Goal: Task Accomplishment & Management: Use online tool/utility

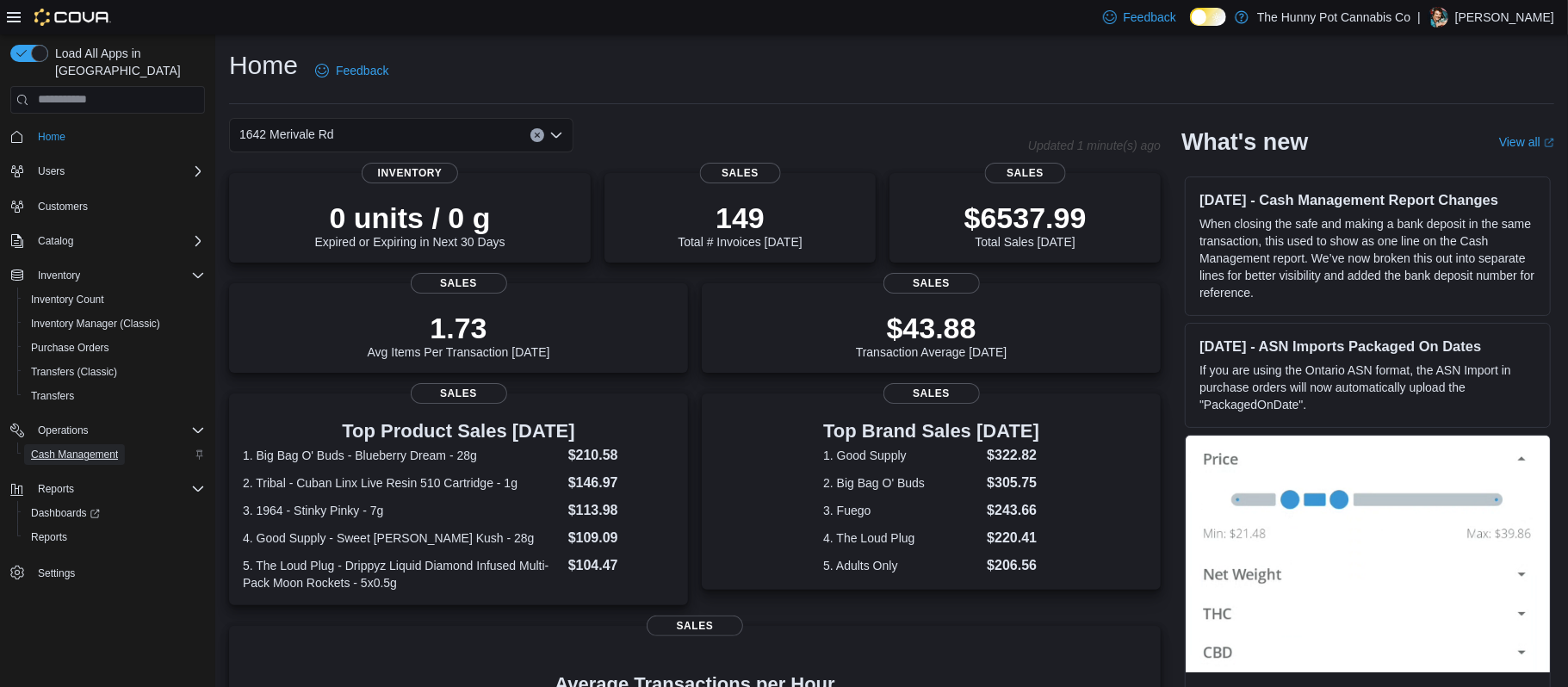
click at [64, 445] on span "Cash Management" at bounding box center [74, 455] width 87 height 21
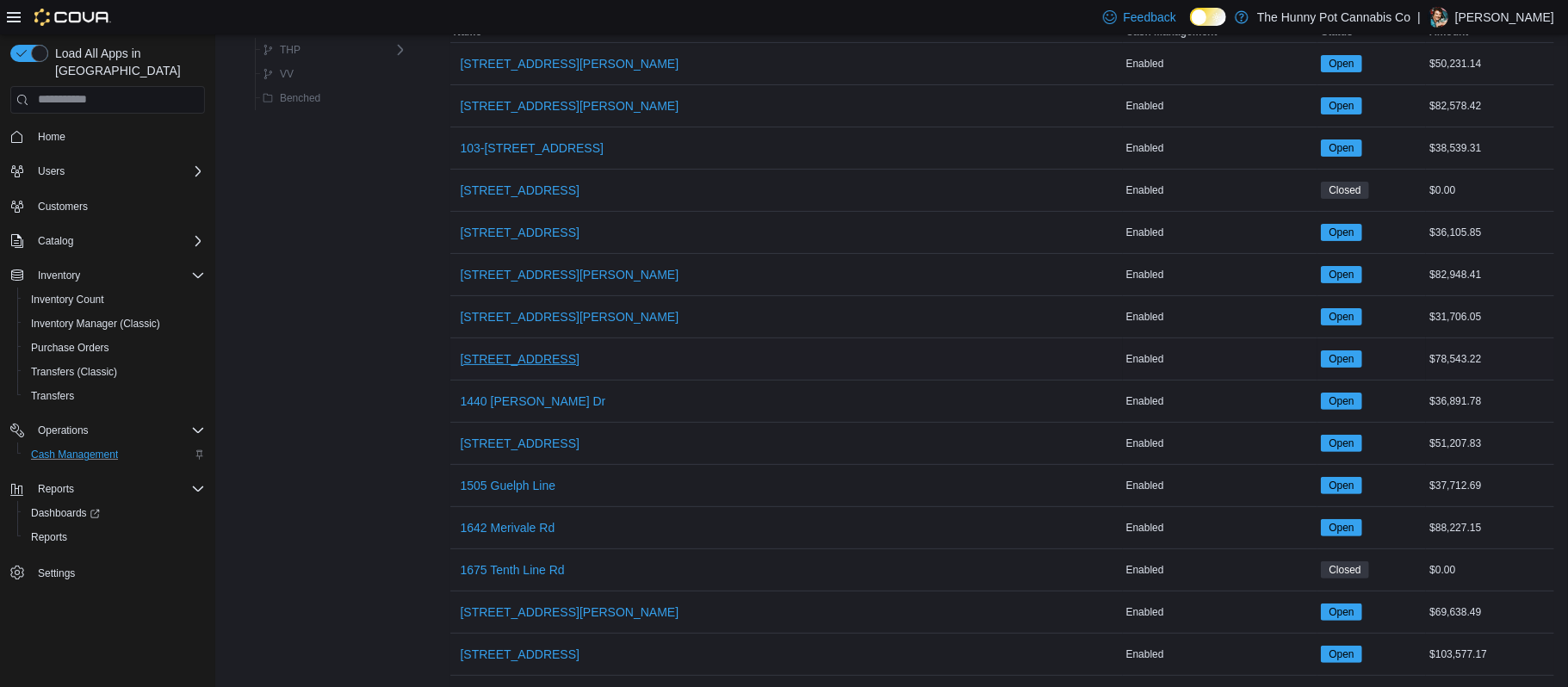
scroll to position [192, 0]
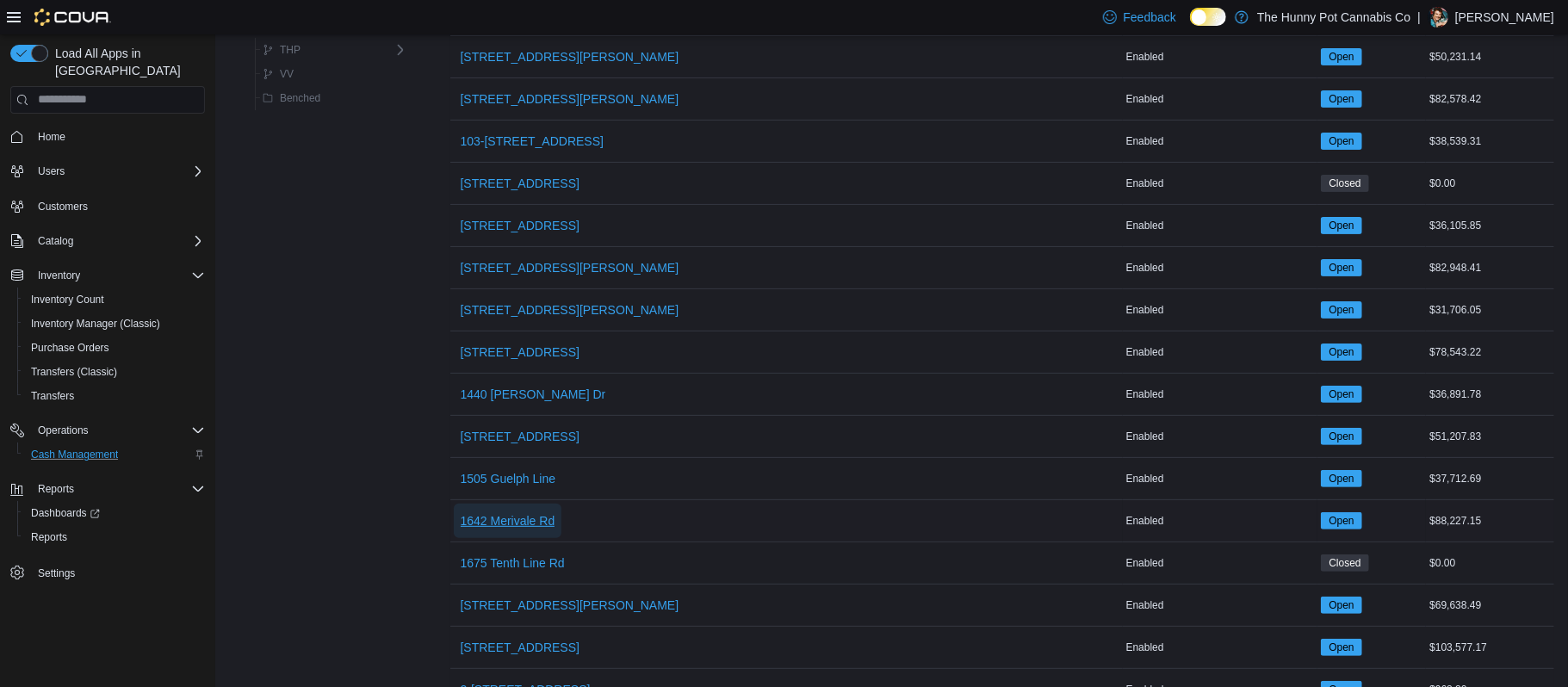
click at [522, 526] on span "1642 Merivale Rd" at bounding box center [508, 521] width 94 height 17
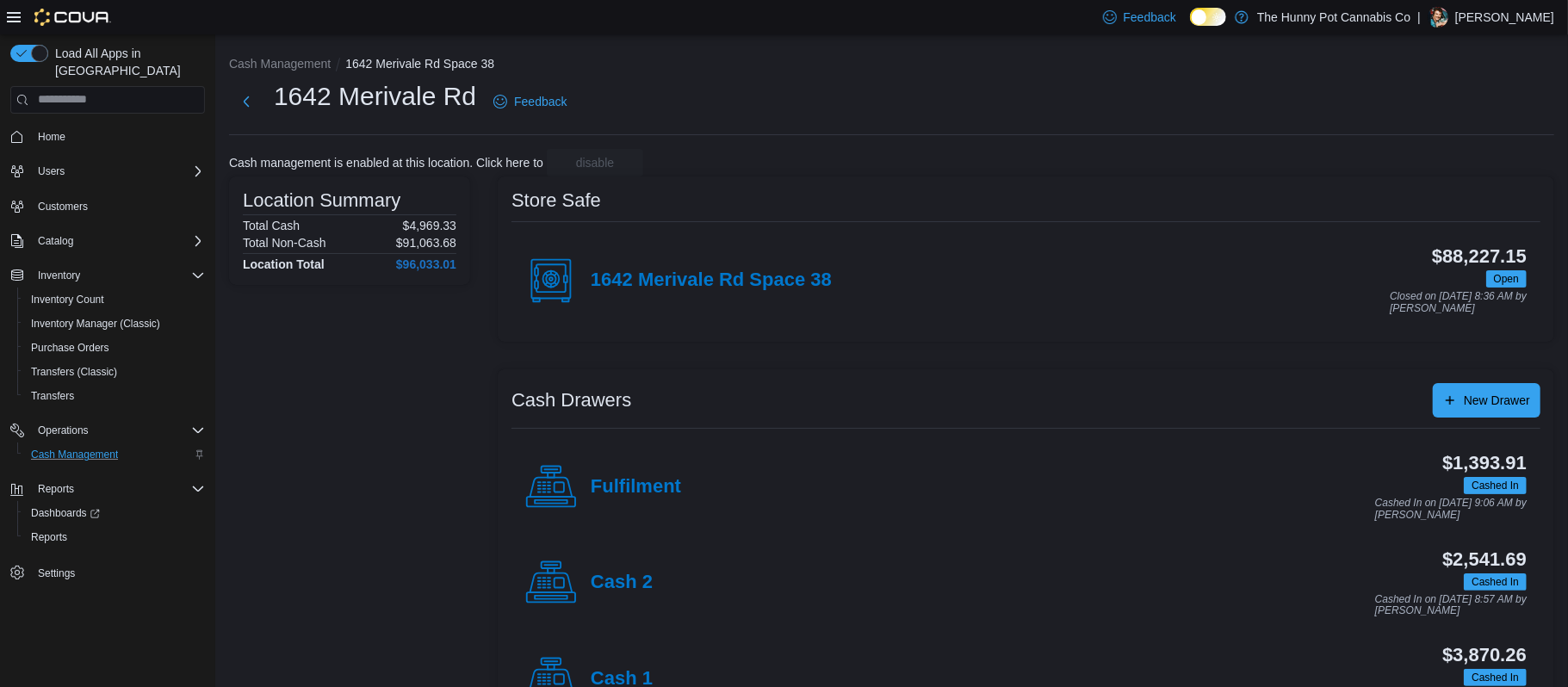
click at [601, 675] on h4 "Cash 1" at bounding box center [621, 678] width 62 height 22
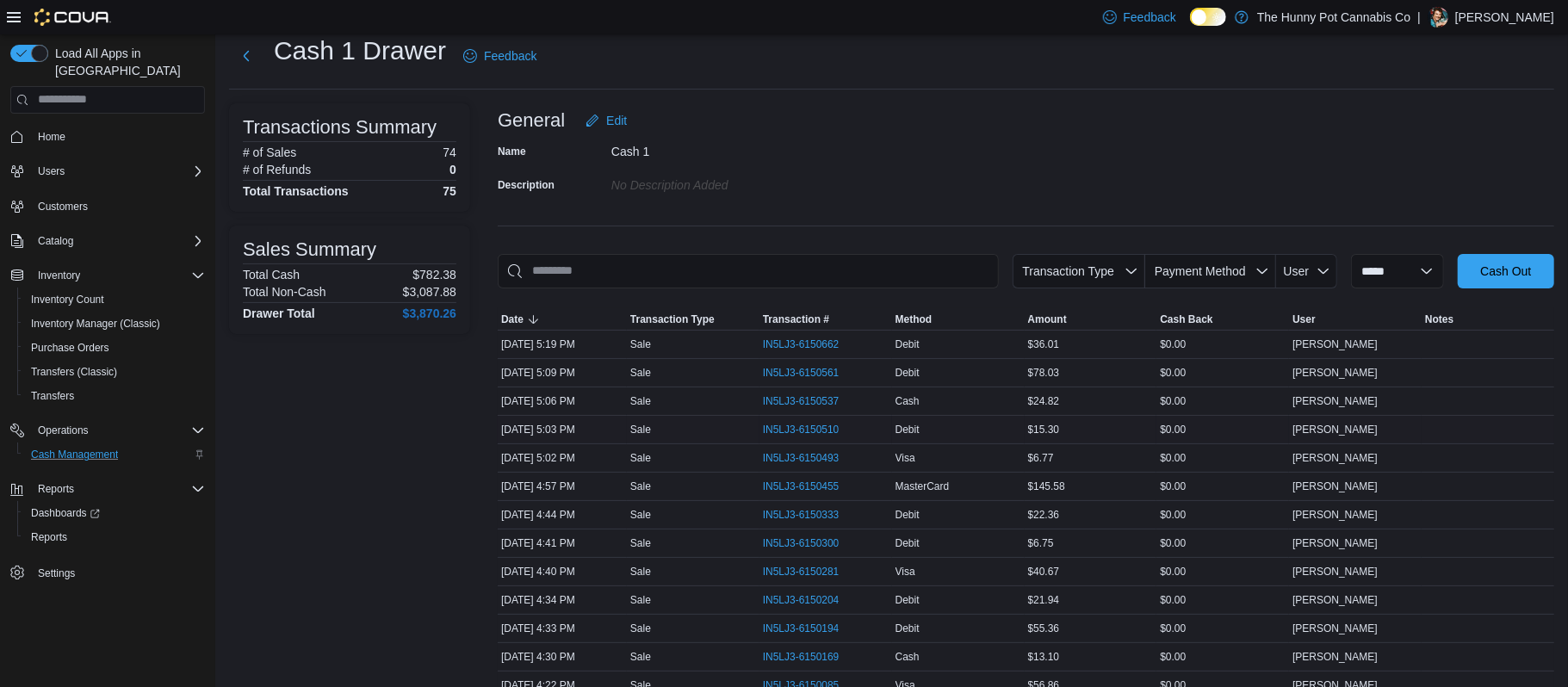
scroll to position [50, 0]
click at [788, 596] on span "IN5LJ3-6150204" at bounding box center [801, 596] width 76 height 13
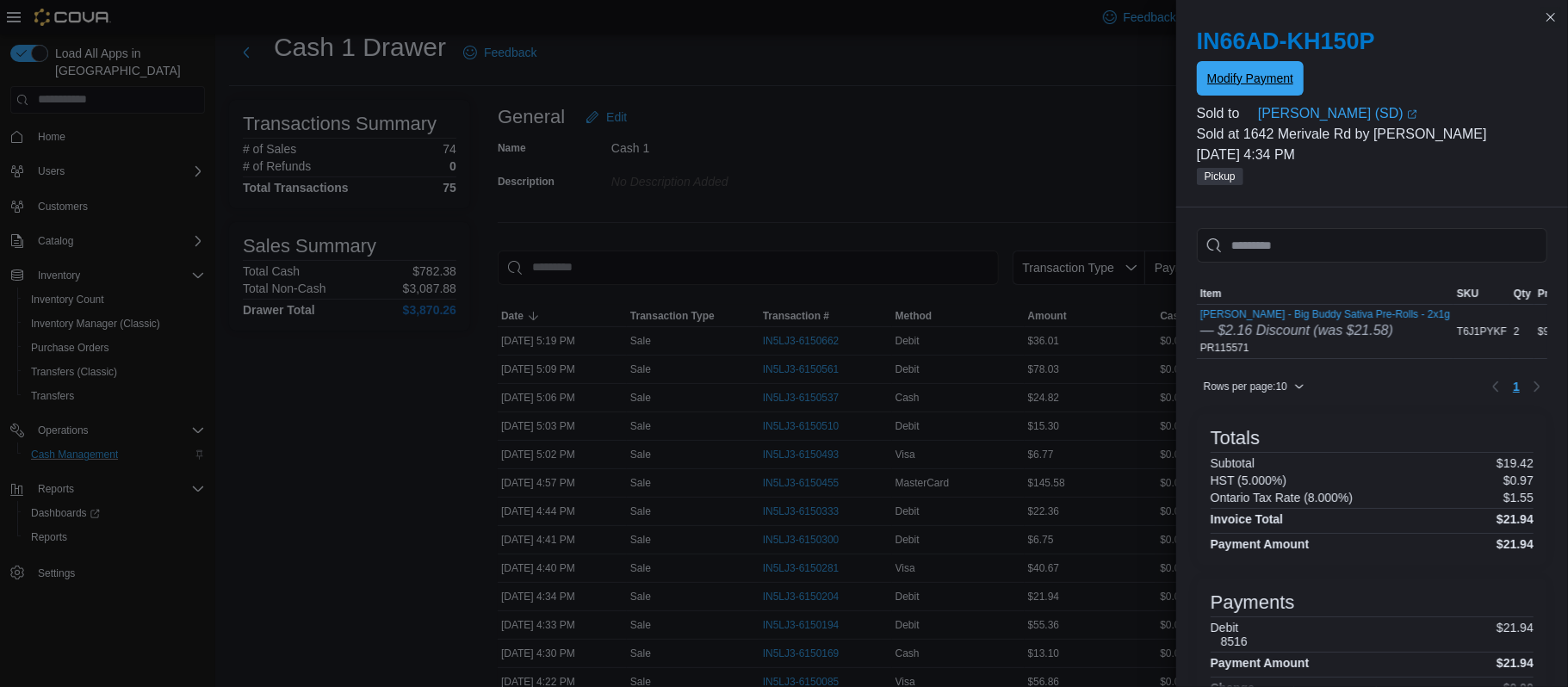
click at [1227, 72] on span "Modify Payment" at bounding box center [1250, 78] width 86 height 17
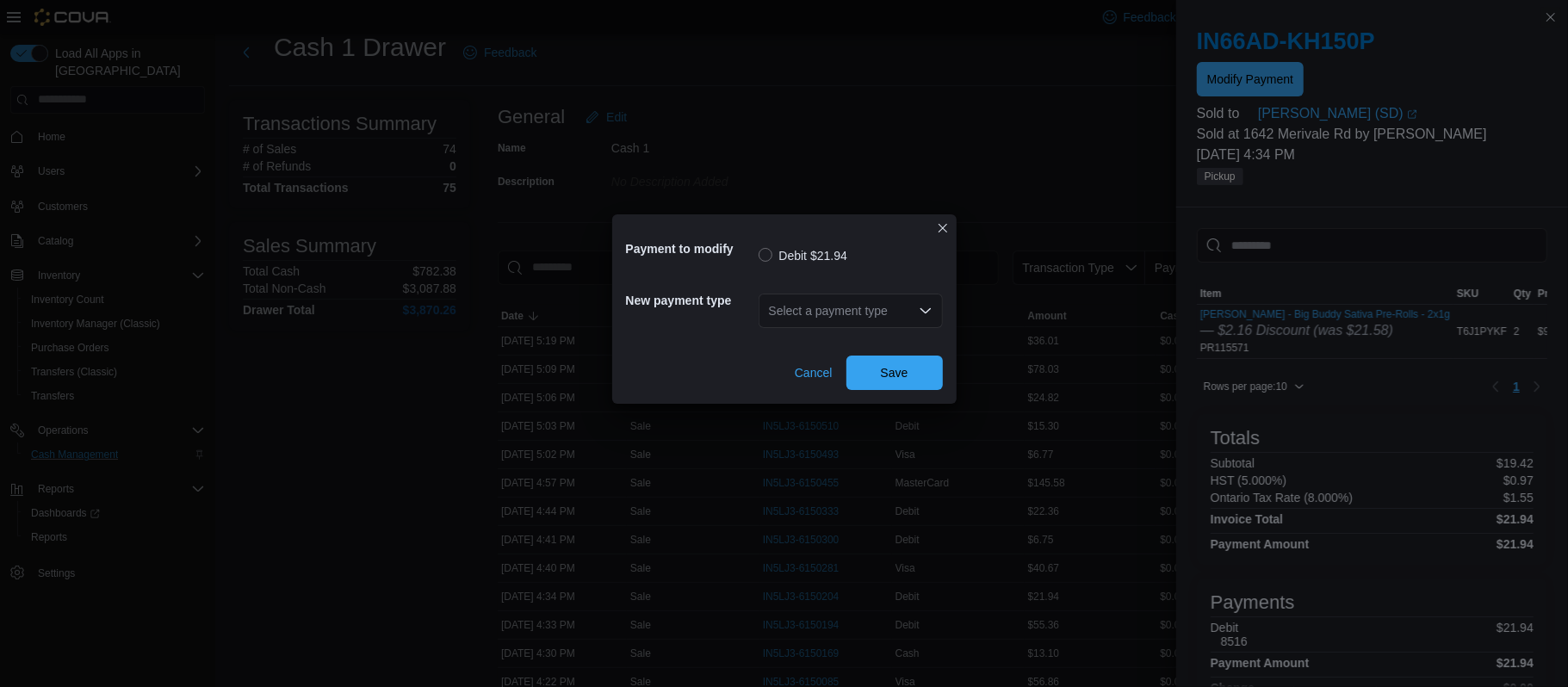
click at [804, 318] on div "Select a payment type" at bounding box center [850, 311] width 184 height 34
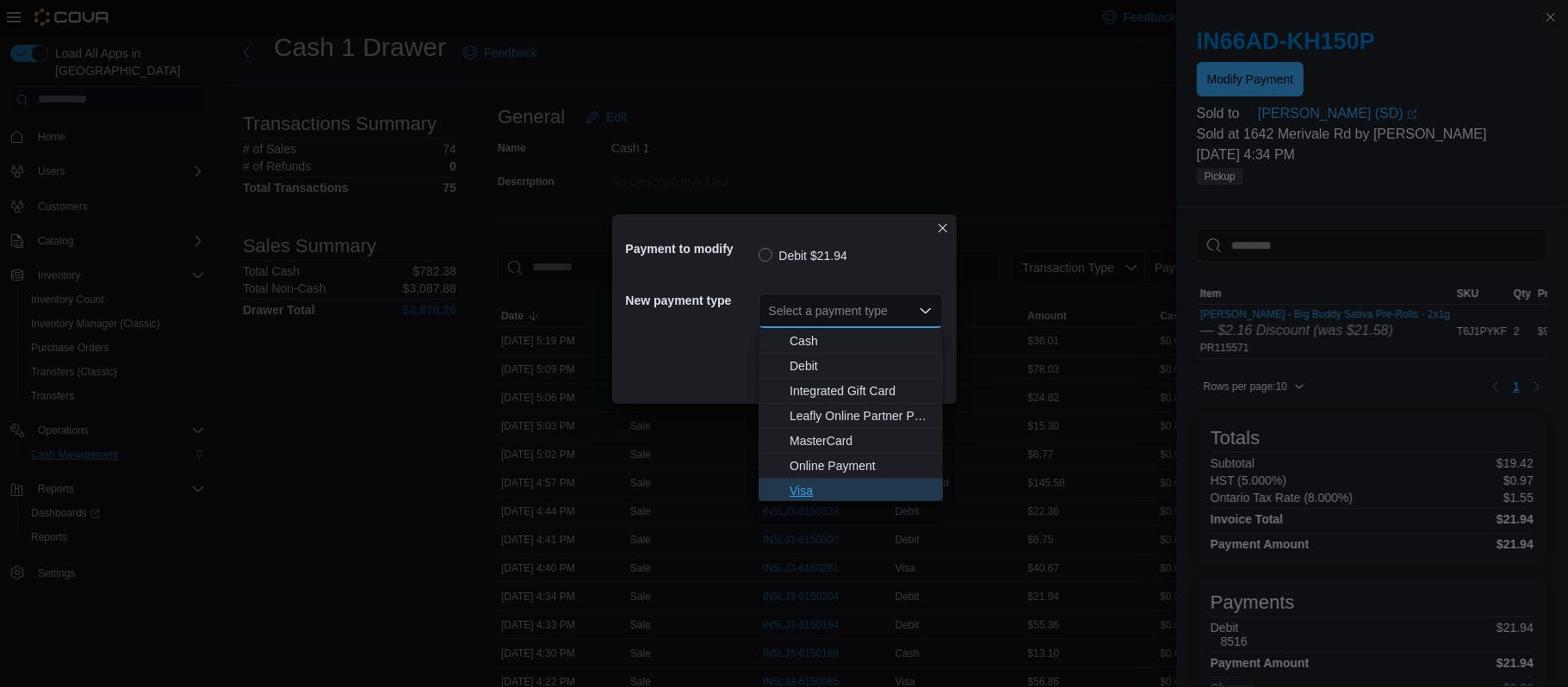
click at [810, 483] on span "Visa" at bounding box center [861, 491] width 143 height 17
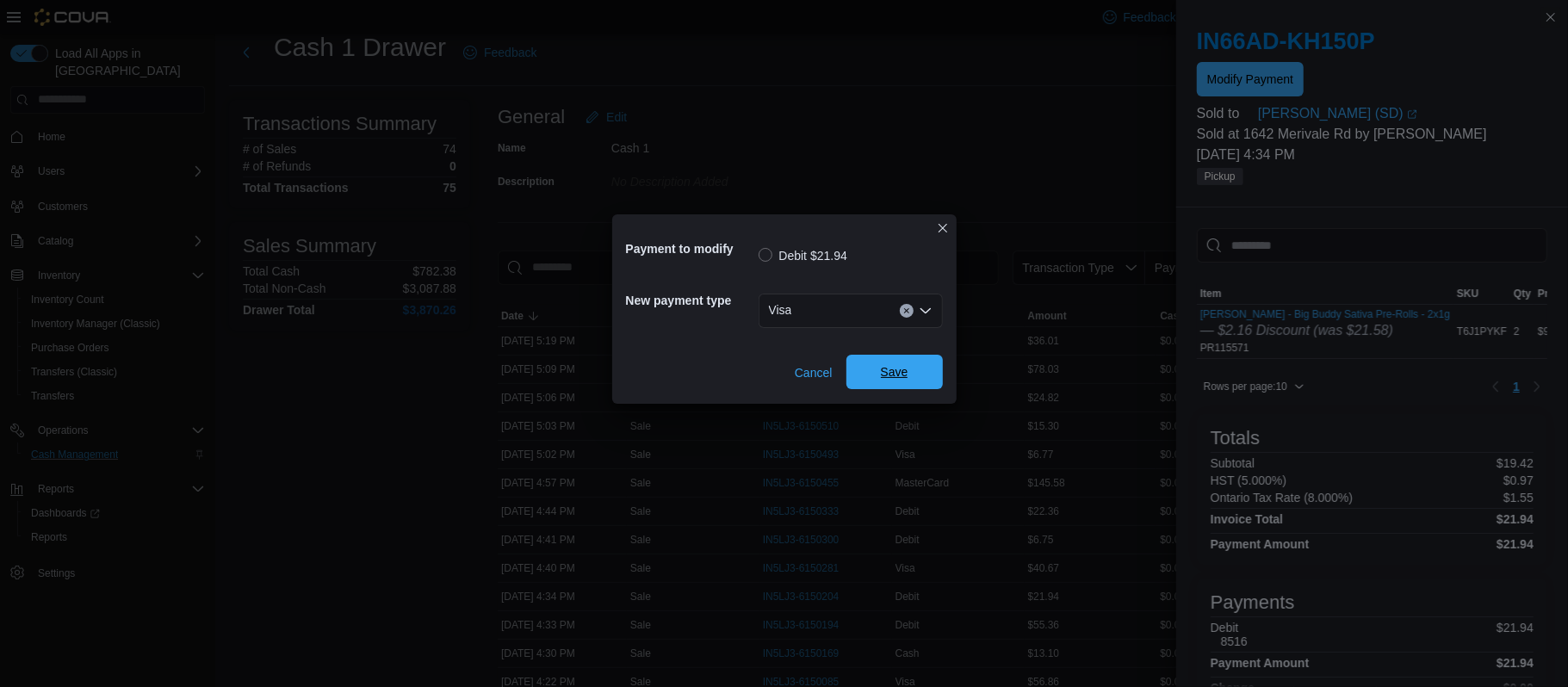
click at [901, 375] on span "Save" at bounding box center [895, 372] width 28 height 17
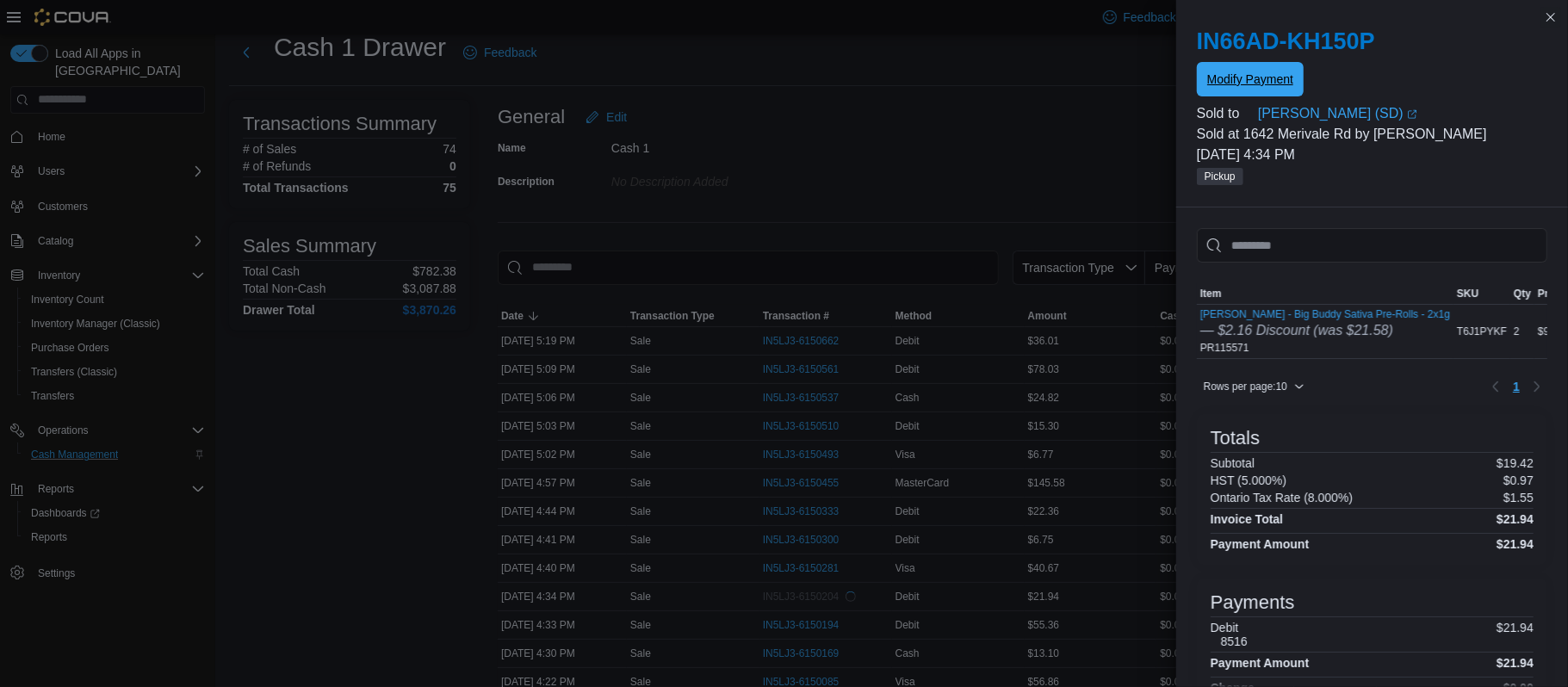
scroll to position [0, 0]
